Goal: Task Accomplishment & Management: Complete application form

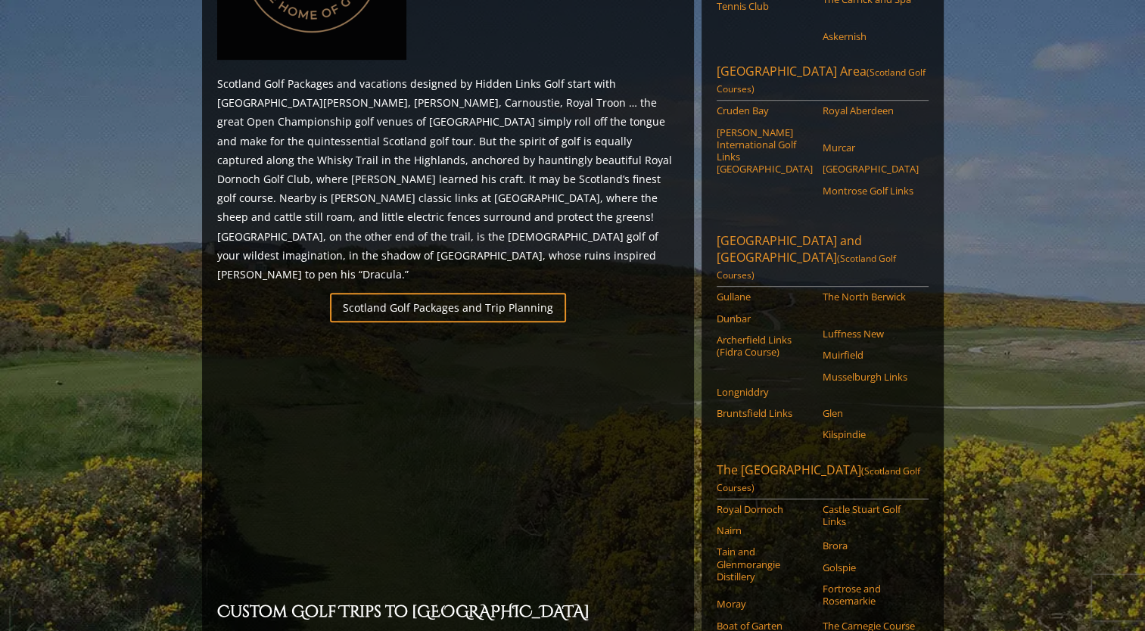
scroll to position [887, 0]
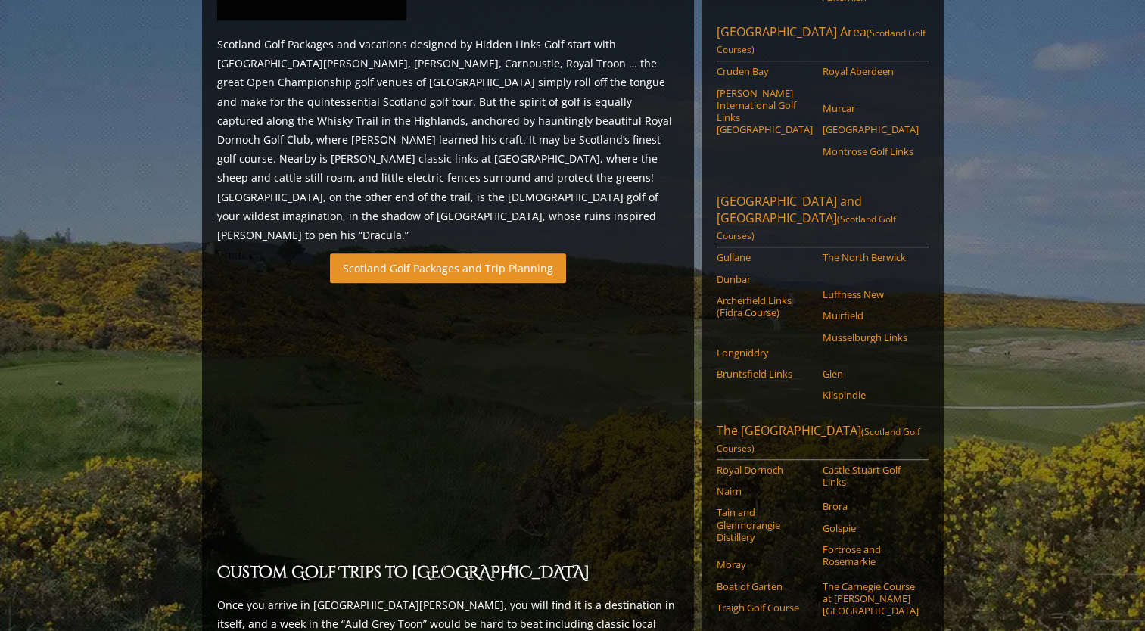
click at [399, 257] on link "Scotland Golf Packages and Trip Planning" at bounding box center [448, 269] width 236 height 30
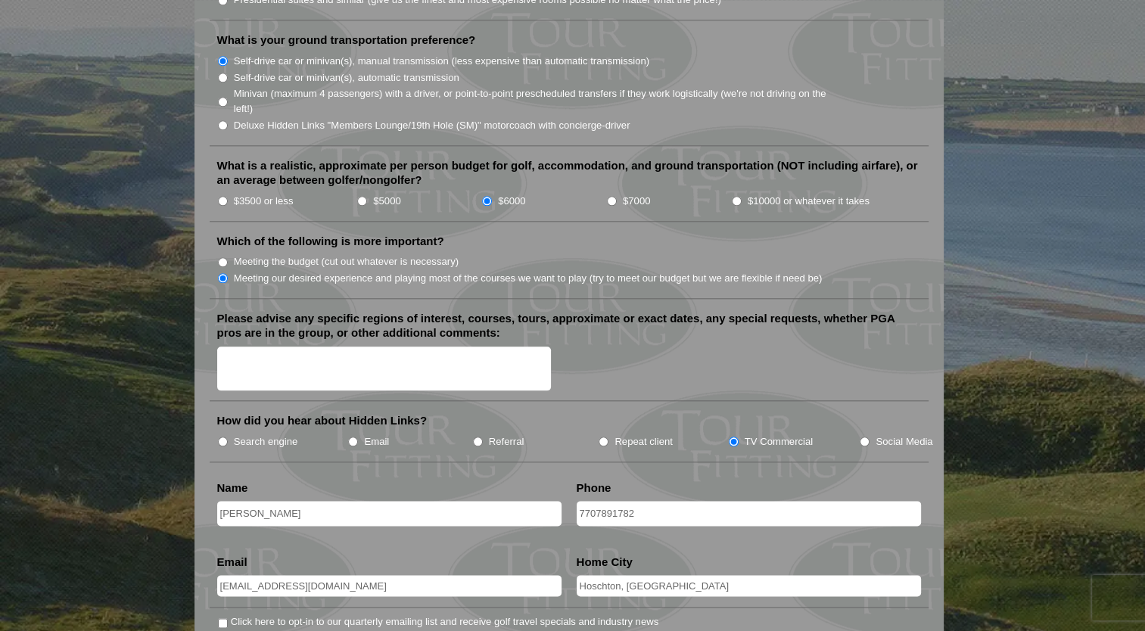
scroll to position [2099, 0]
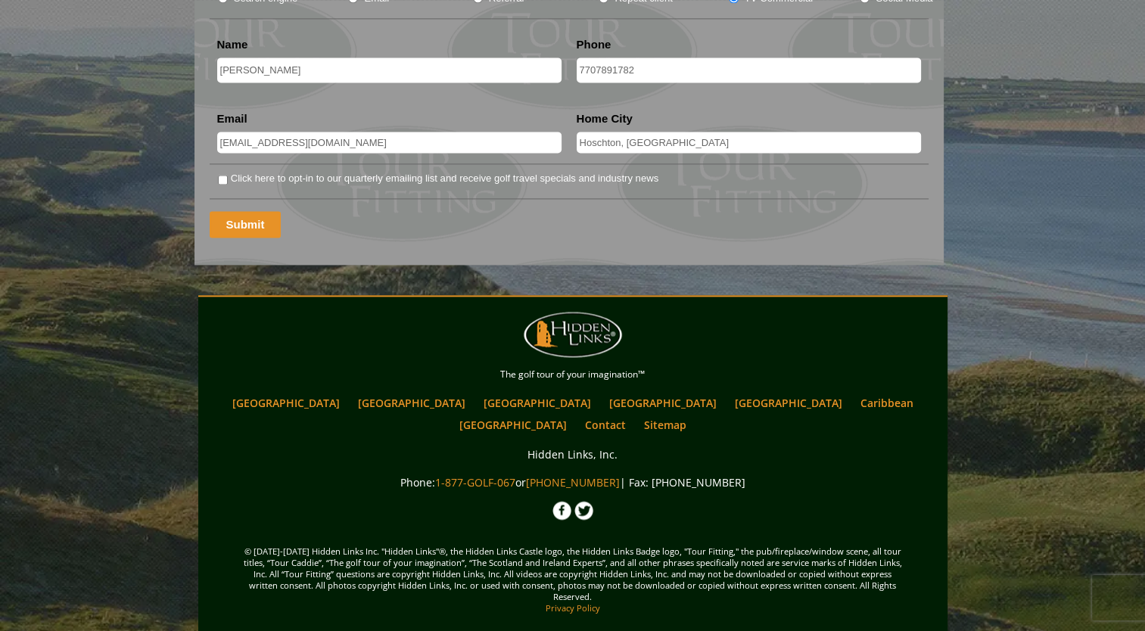
click at [248, 211] on input "Submit" at bounding box center [246, 224] width 72 height 26
